Goal: Transaction & Acquisition: Purchase product/service

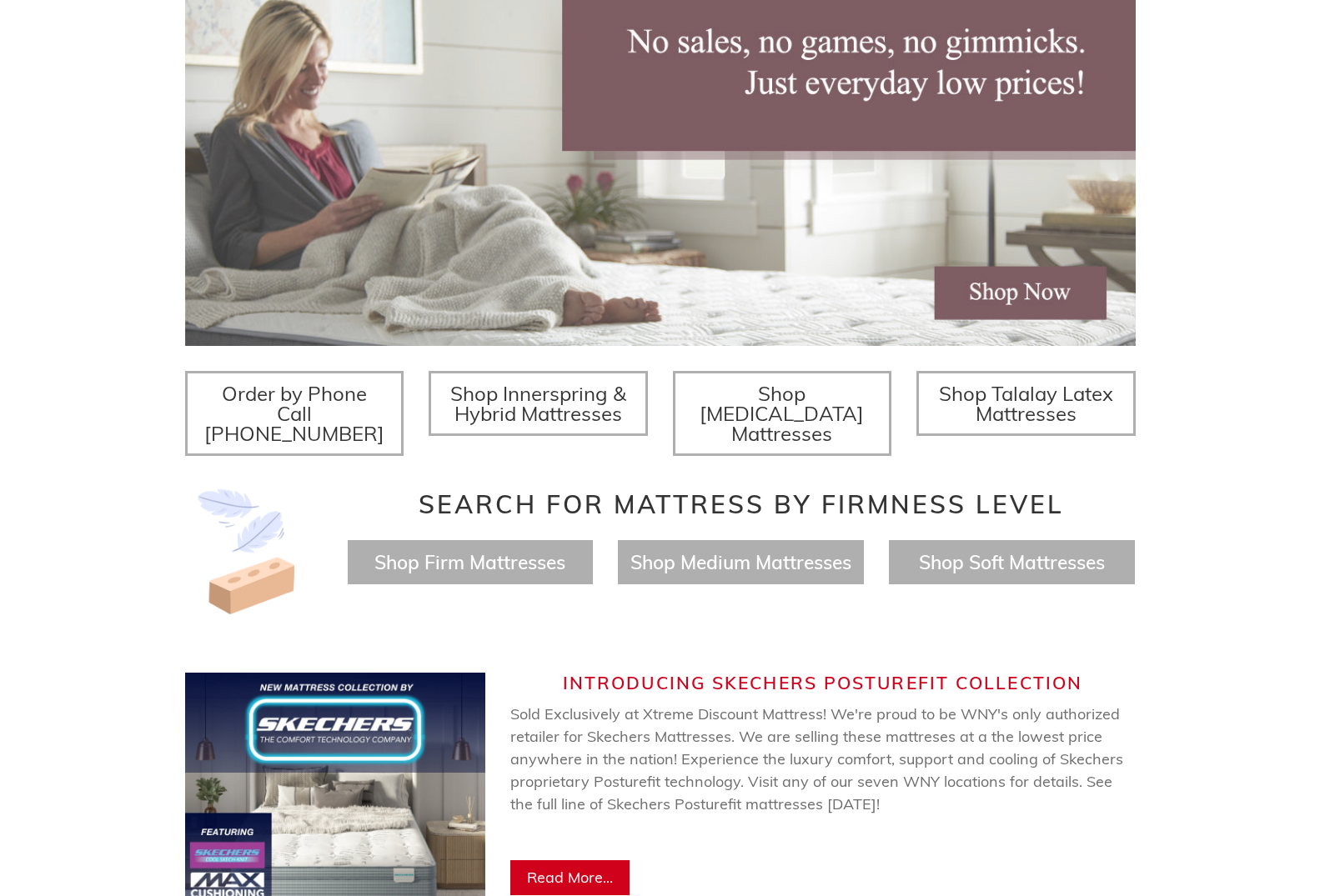
scroll to position [340, 0]
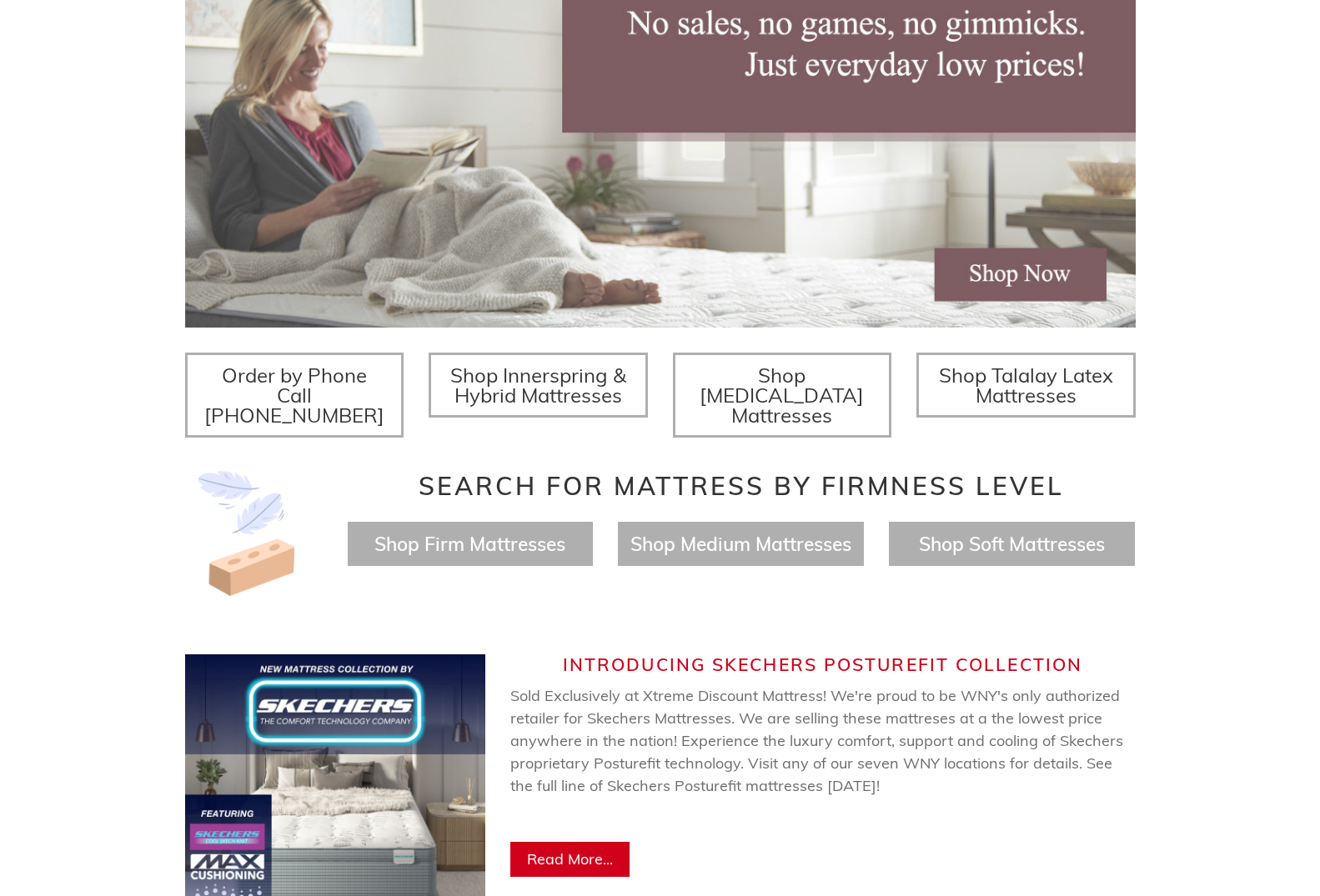
click at [536, 373] on span "Shop Innerspring & Hybrid Mattresses" at bounding box center [538, 385] width 176 height 45
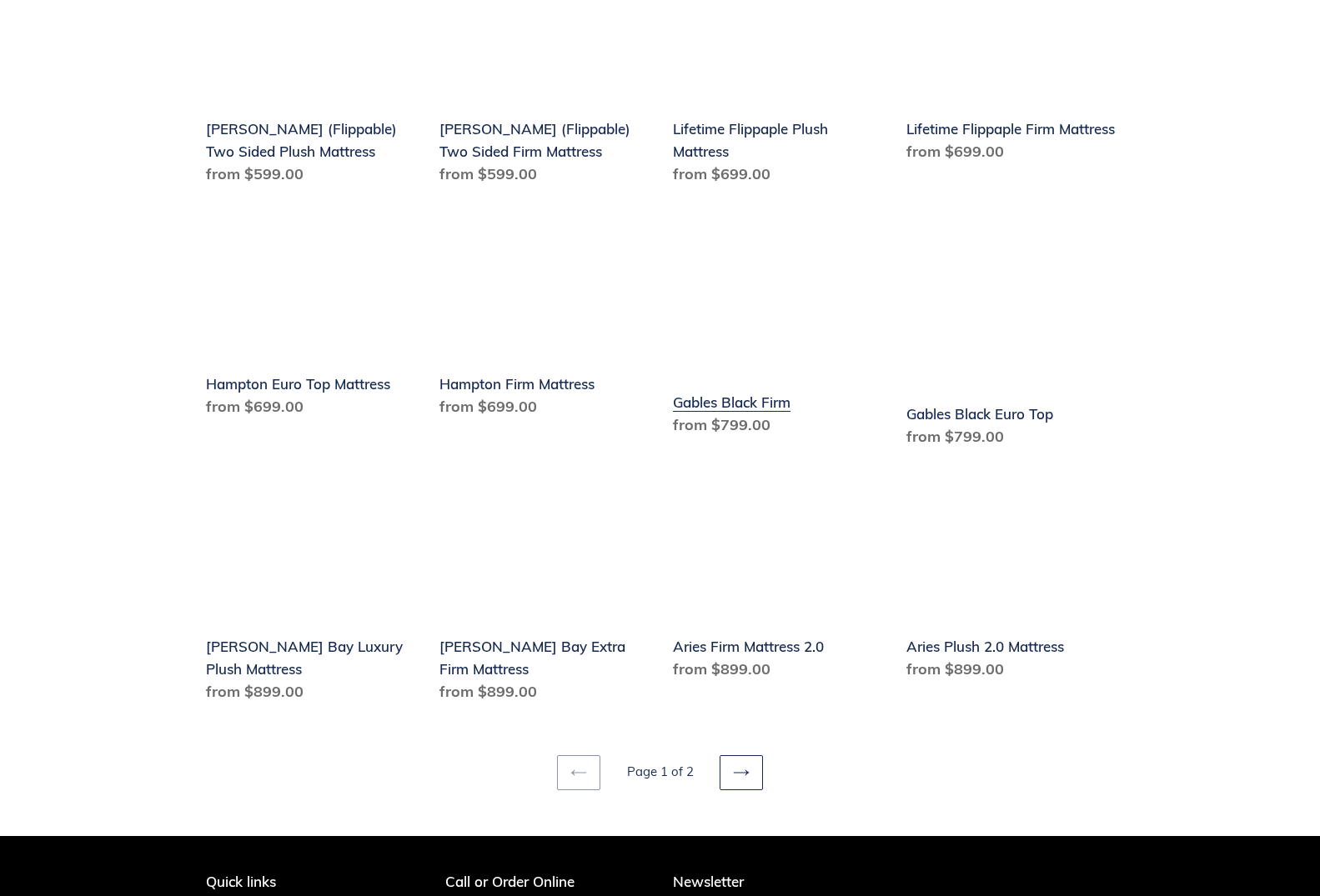
scroll to position [1956, 0]
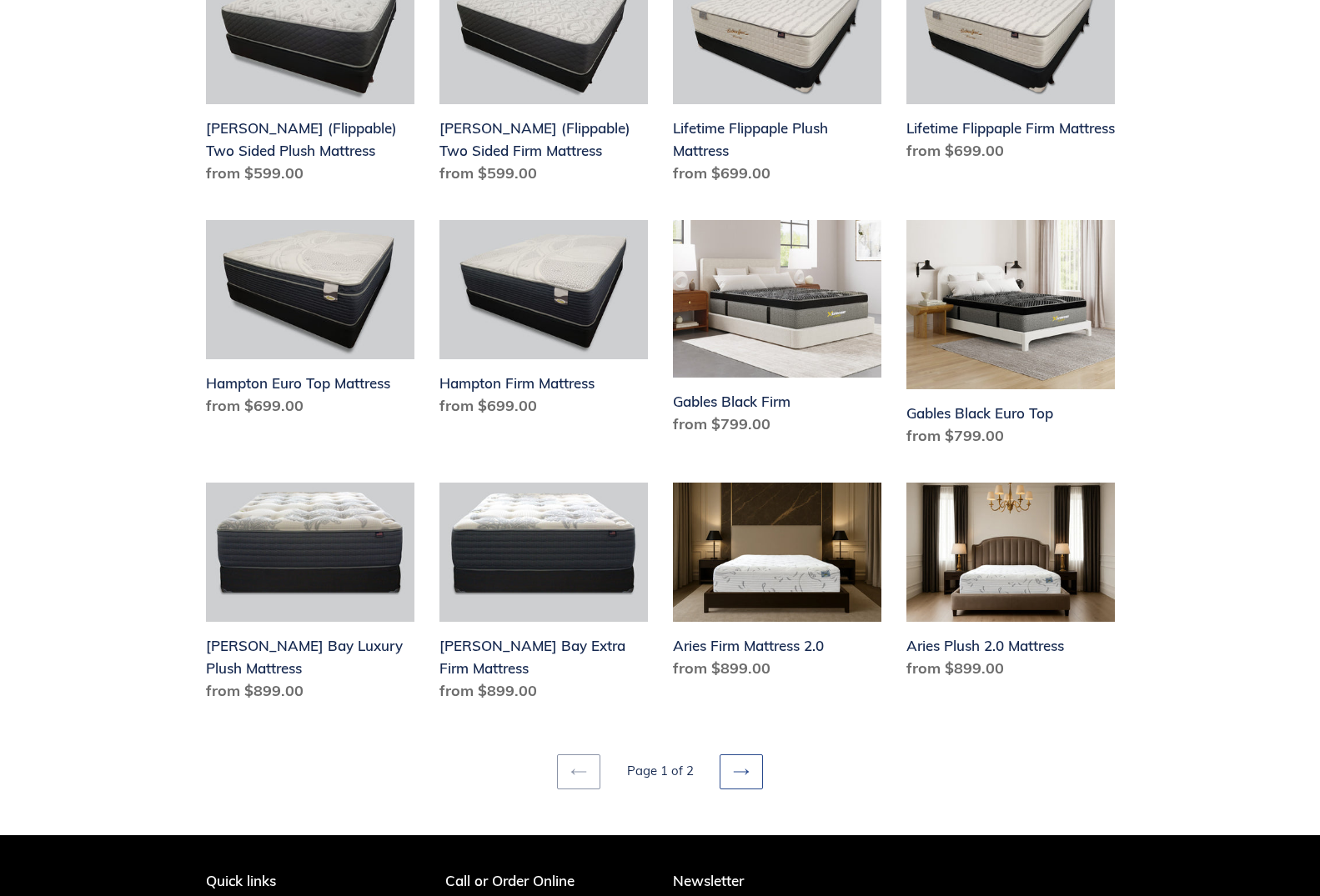
click at [743, 764] on icon at bounding box center [741, 772] width 16 height 17
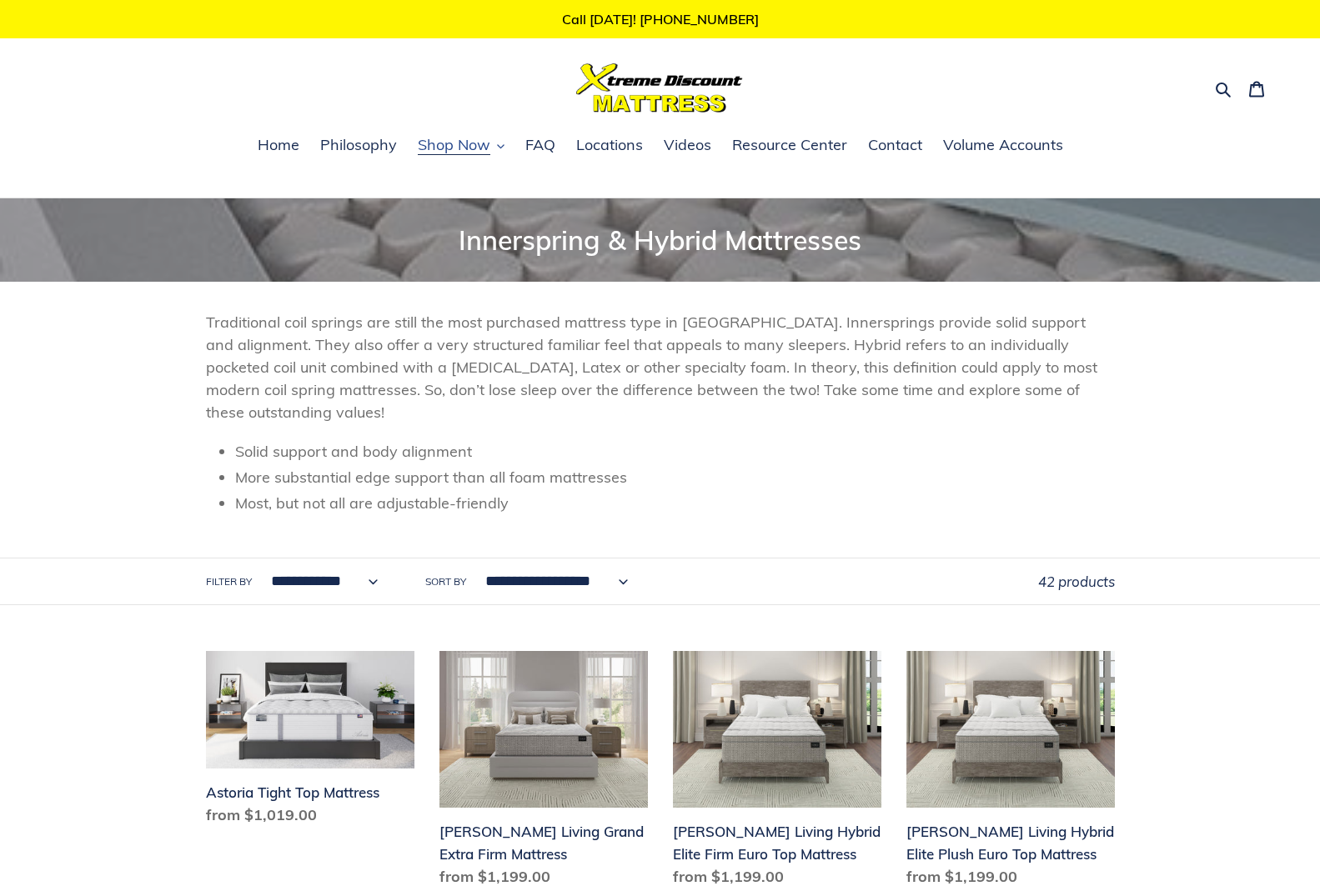
click at [435, 138] on span "Shop Now" at bounding box center [453, 145] width 73 height 20
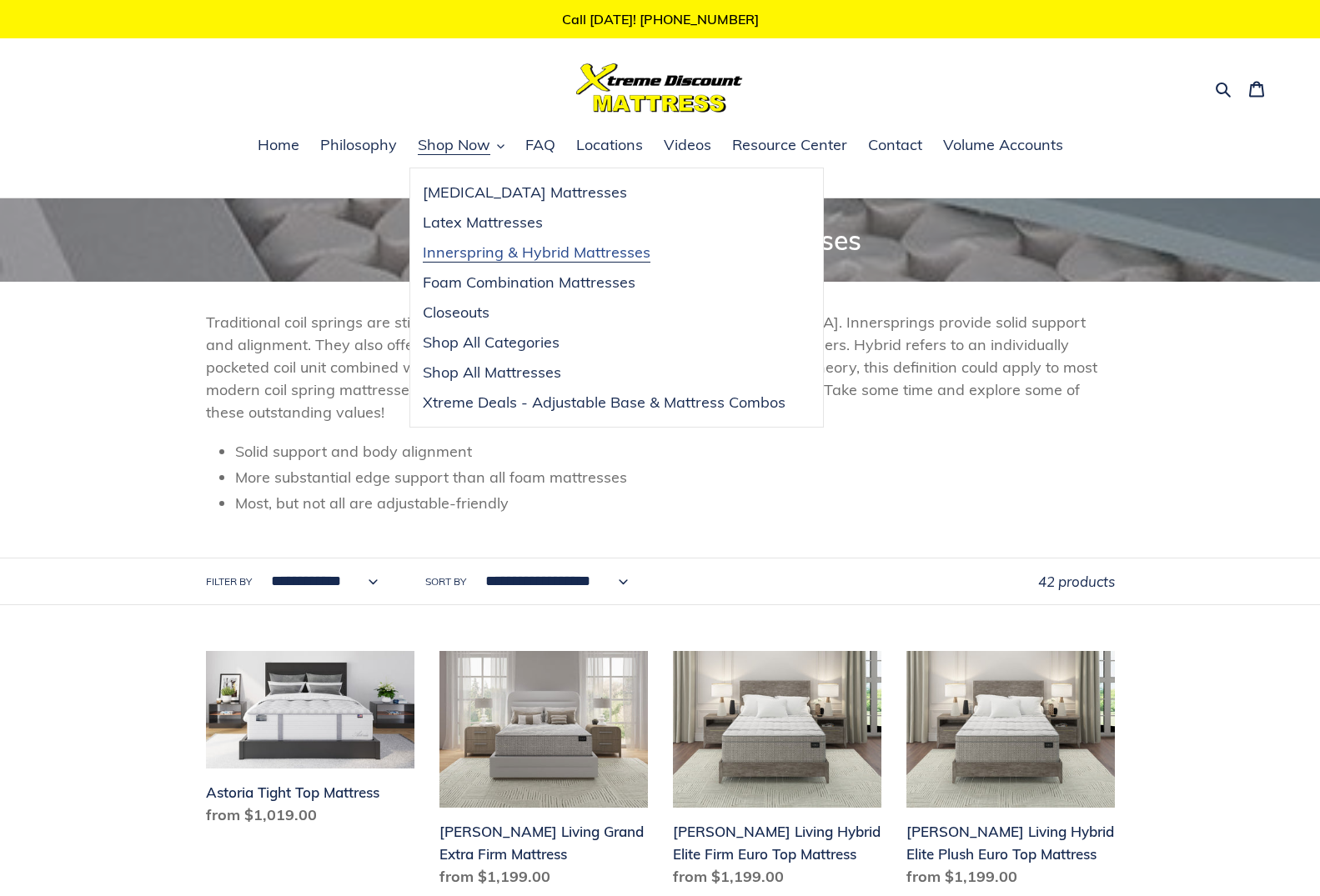
click at [493, 255] on span "Innerspring & Hybrid Mattresses" at bounding box center [536, 252] width 227 height 20
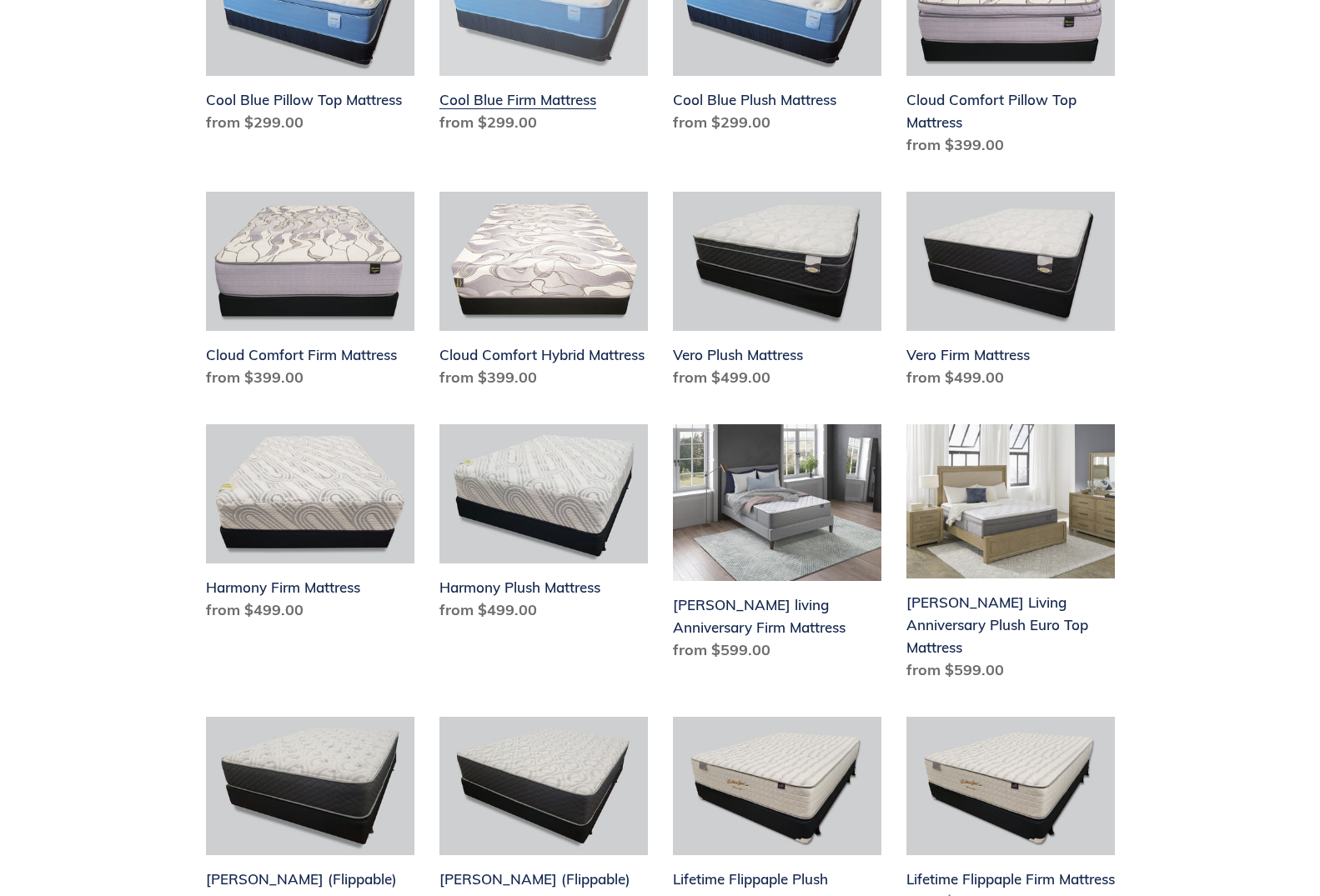
scroll to position [1106, 0]
